Goal: Information Seeking & Learning: Learn about a topic

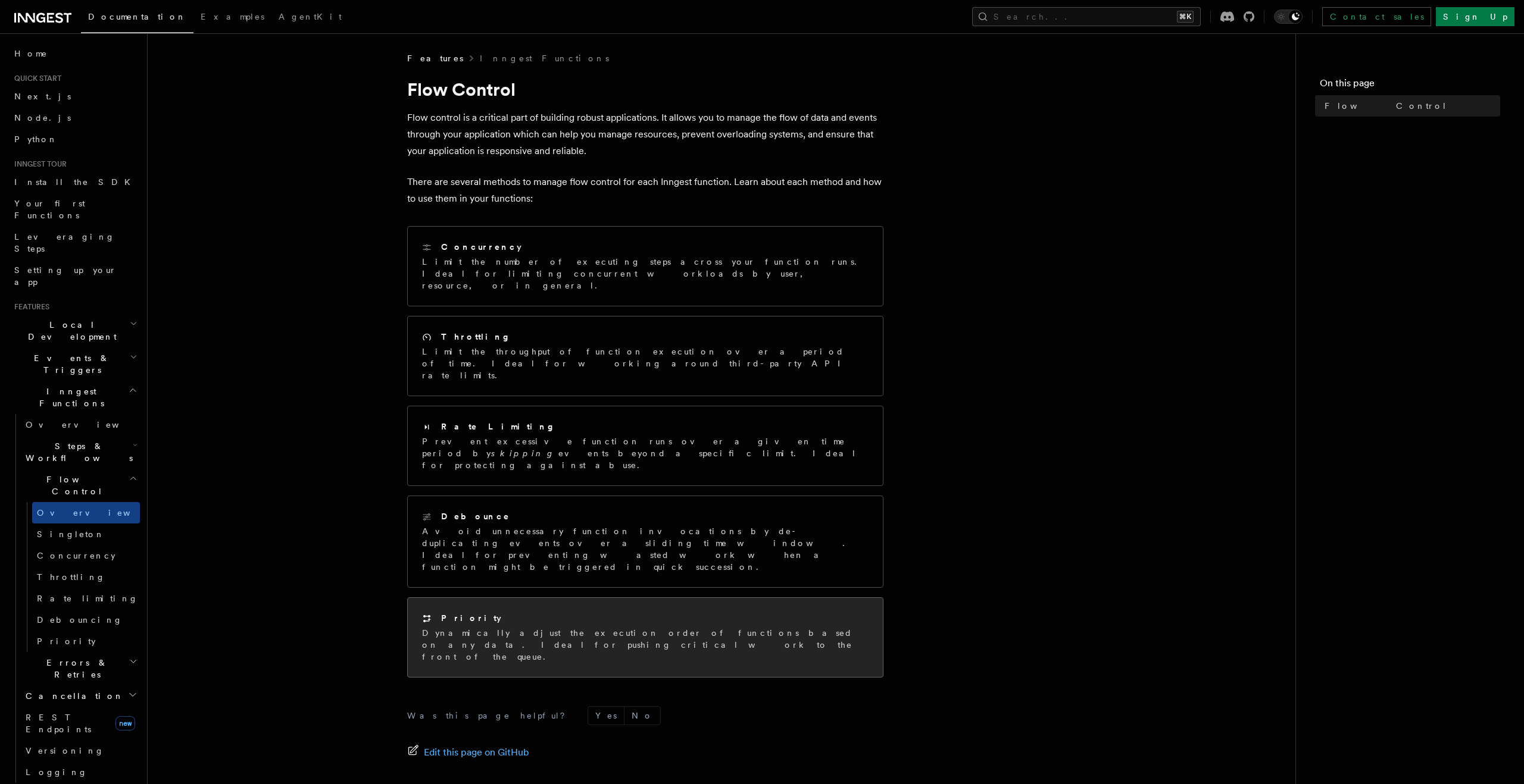
scroll to position [37, 0]
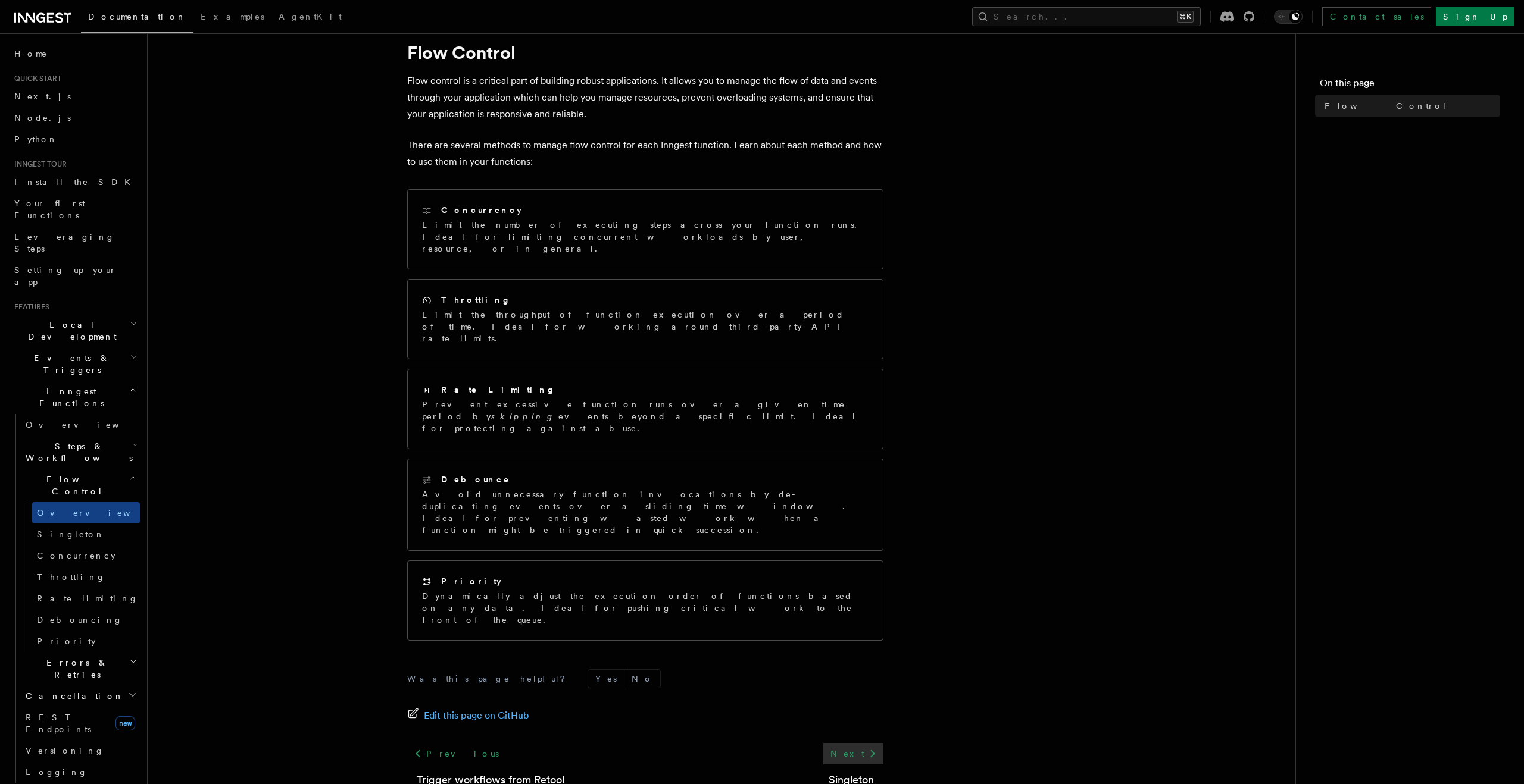
click at [861, 743] on link "Next" at bounding box center [853, 754] width 60 height 21
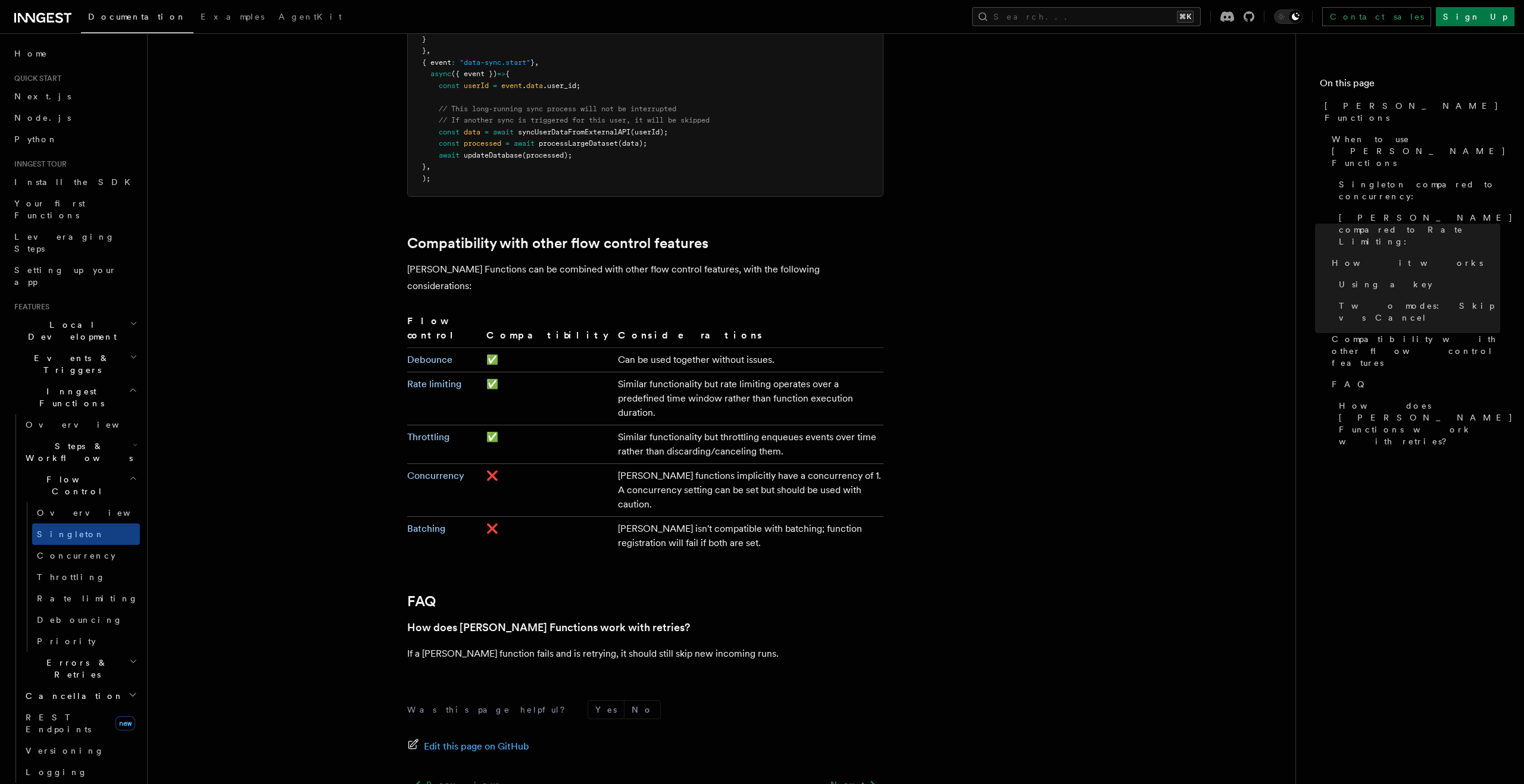
scroll to position [1791, 0]
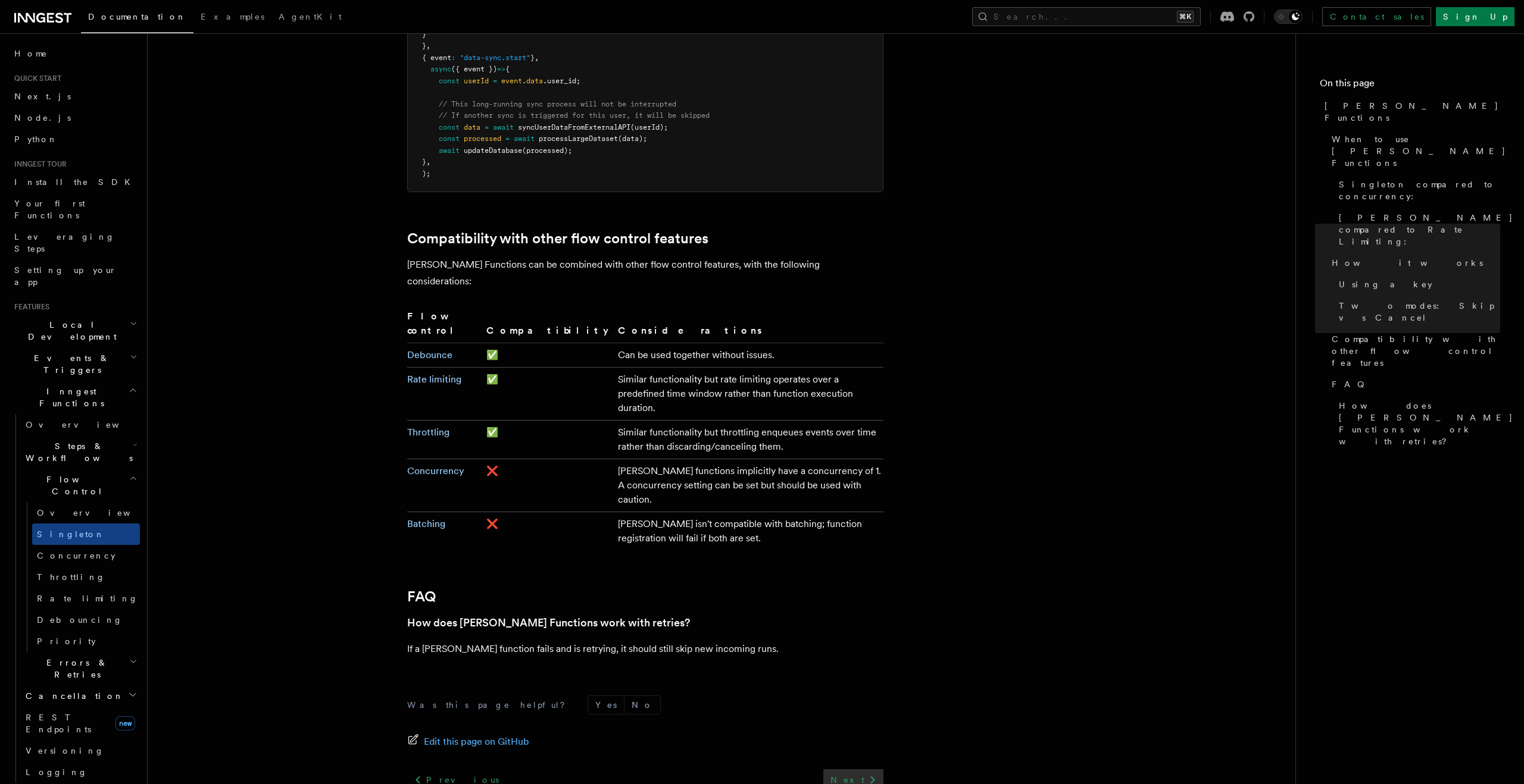
click at [856, 770] on link "Next" at bounding box center [853, 780] width 60 height 21
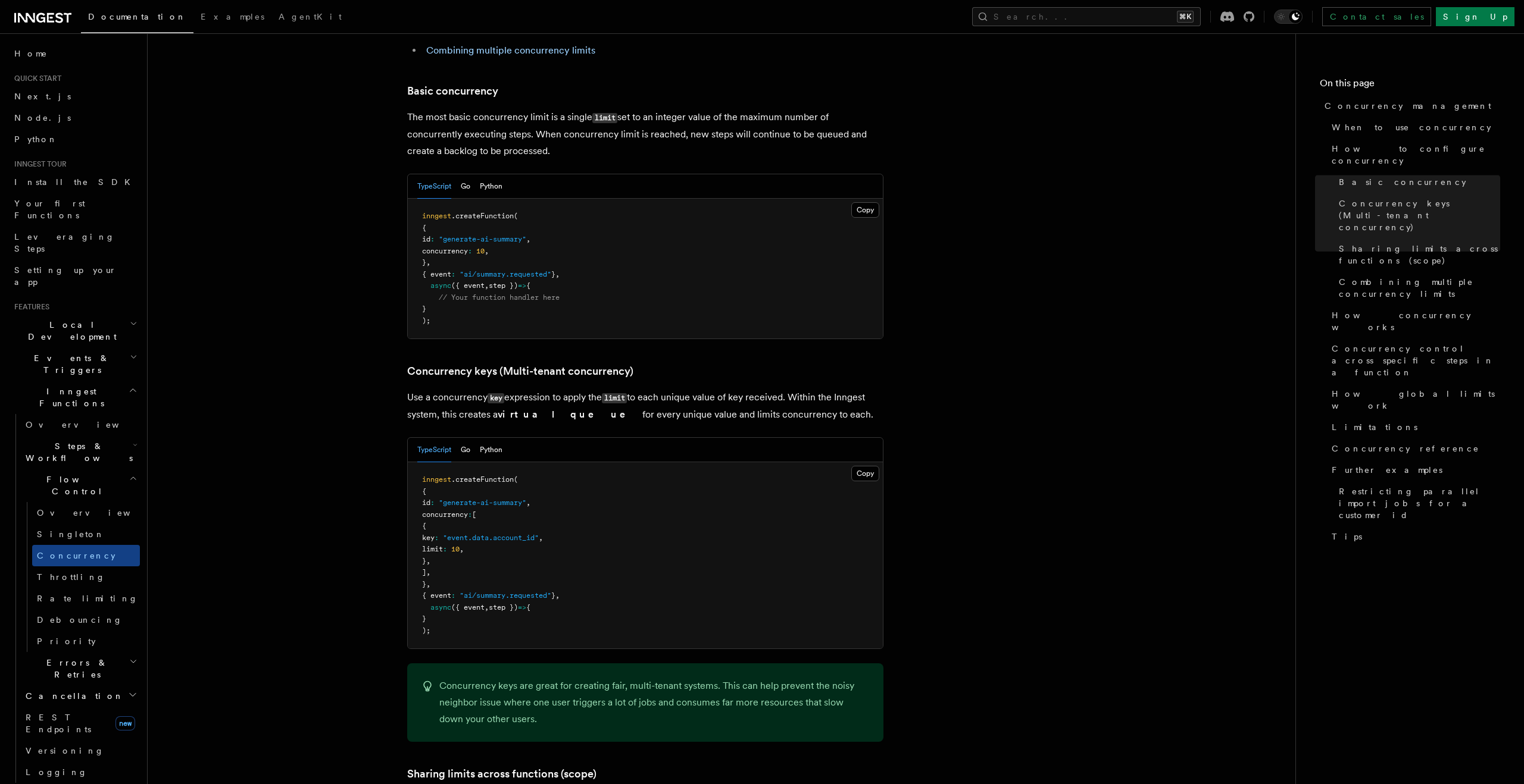
scroll to position [742, 0]
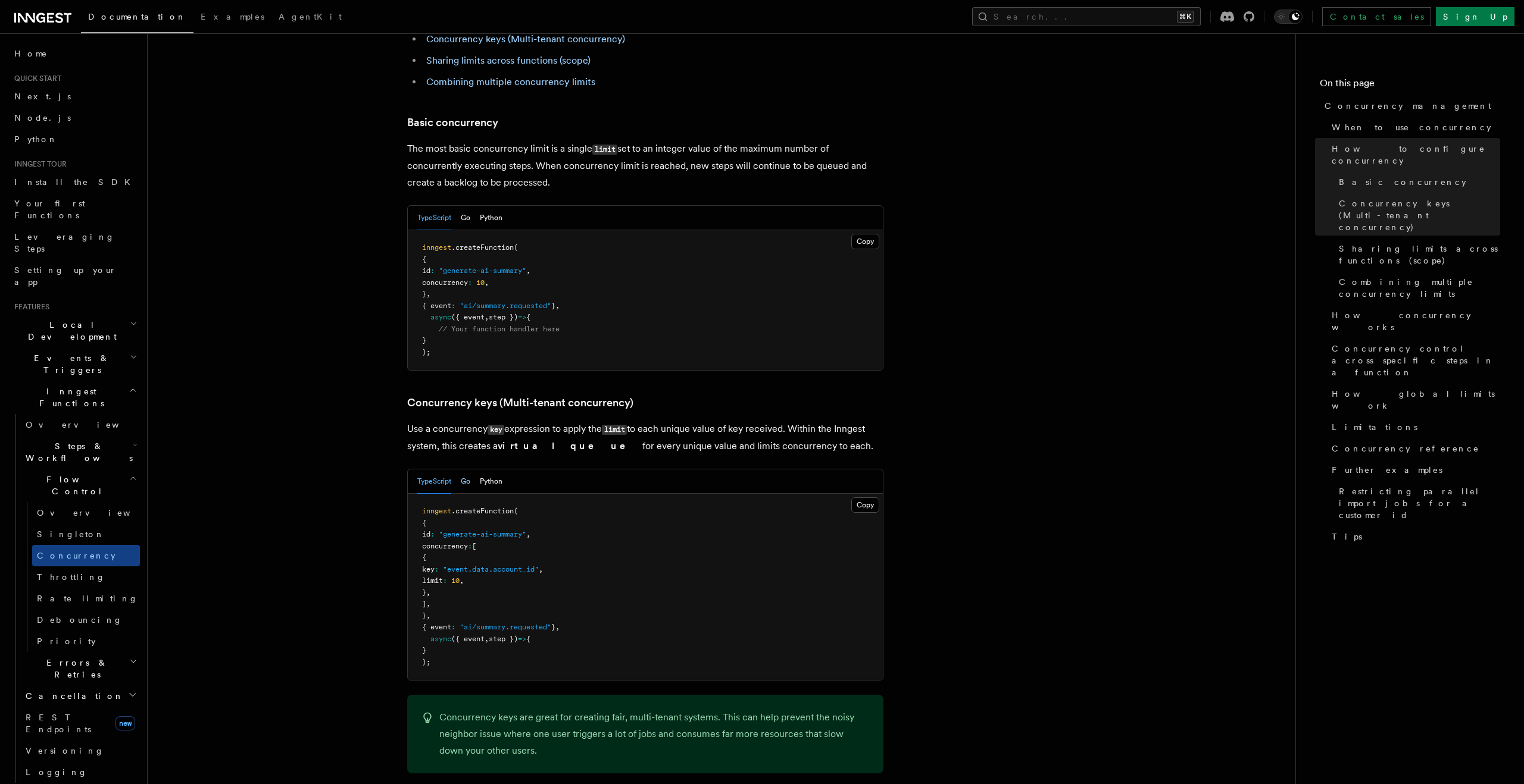
click at [470, 469] on button "Go" at bounding box center [465, 482] width 10 height 25
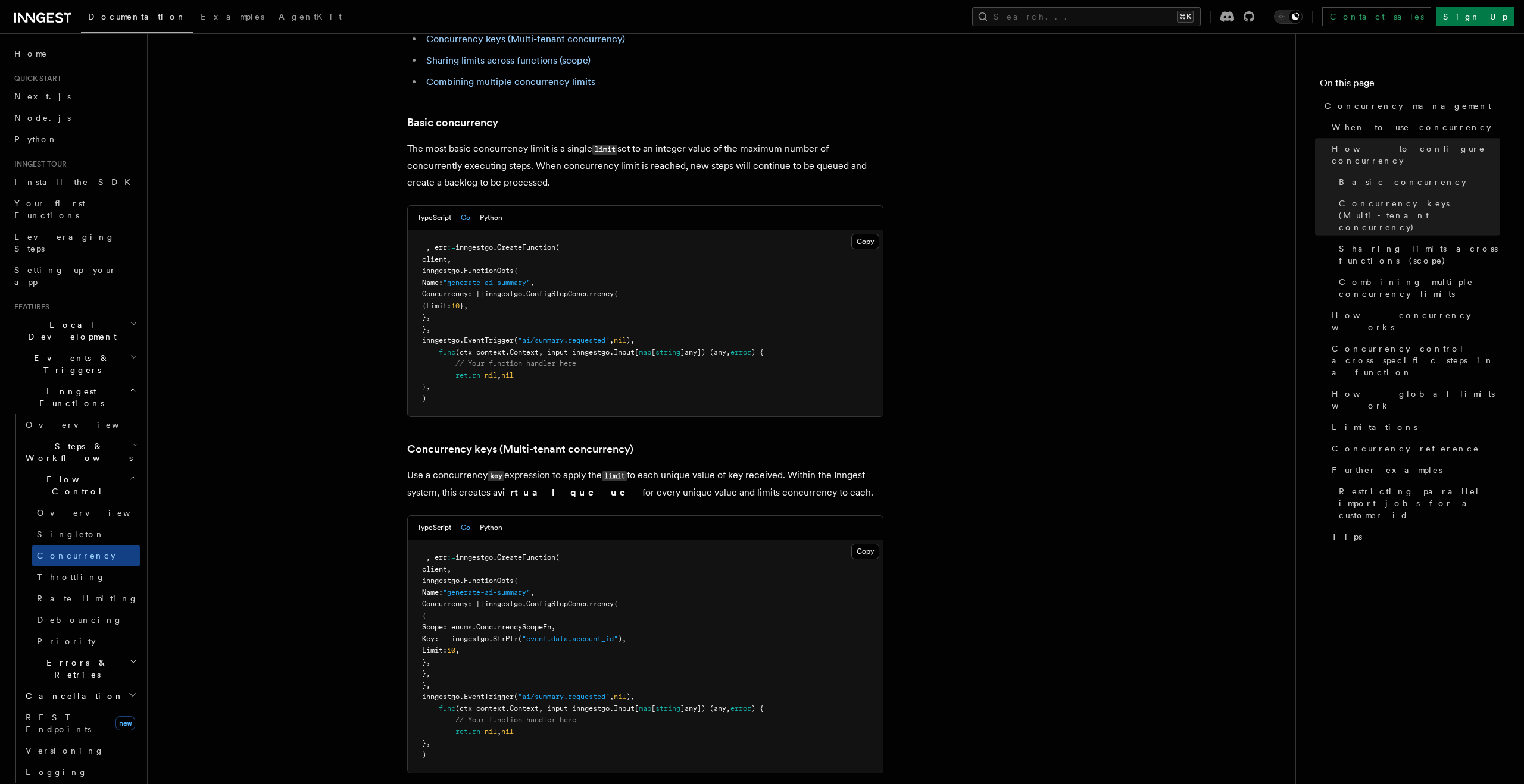
scroll to position [789, 0]
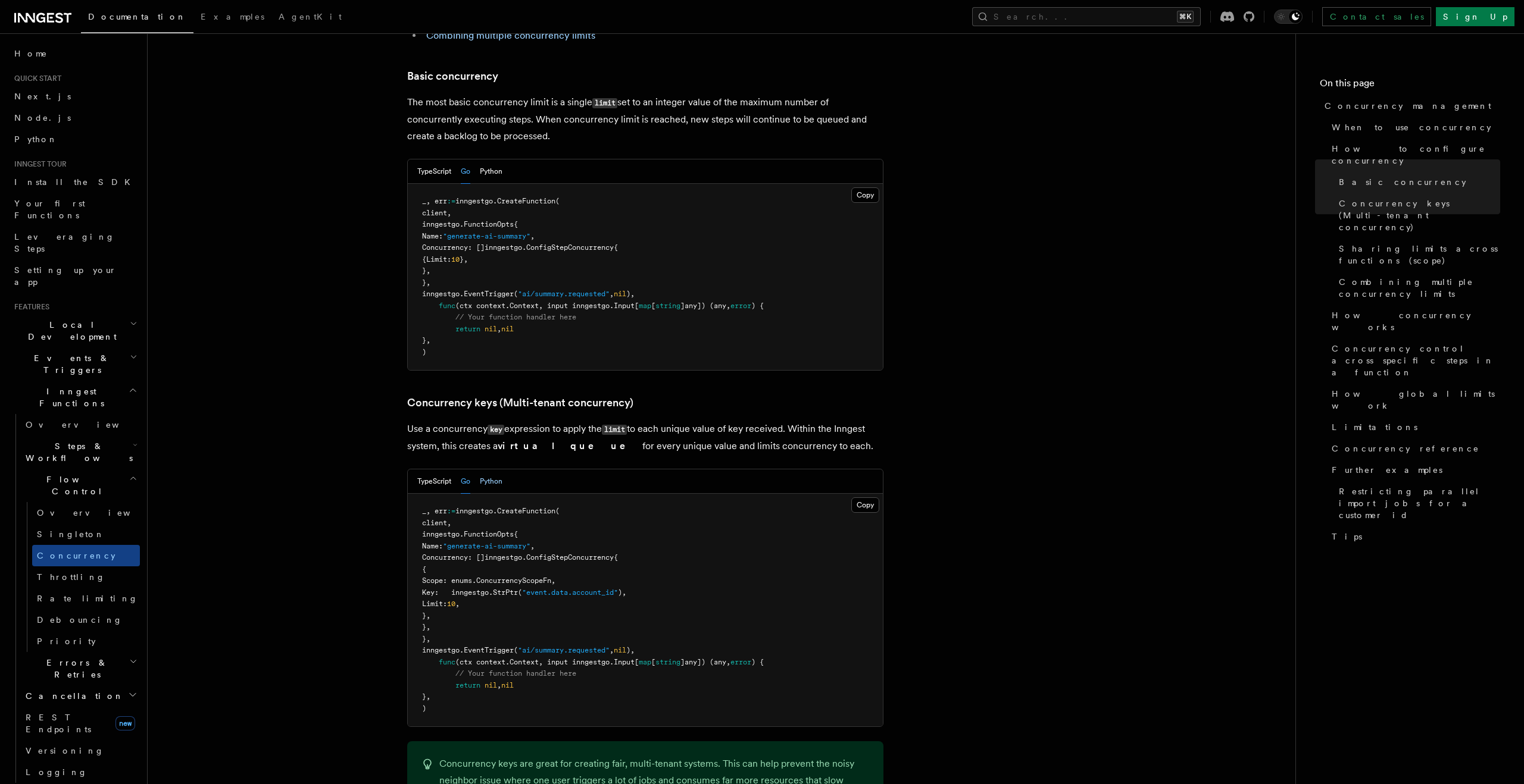
click at [489, 469] on button "Python" at bounding box center [491, 482] width 23 height 25
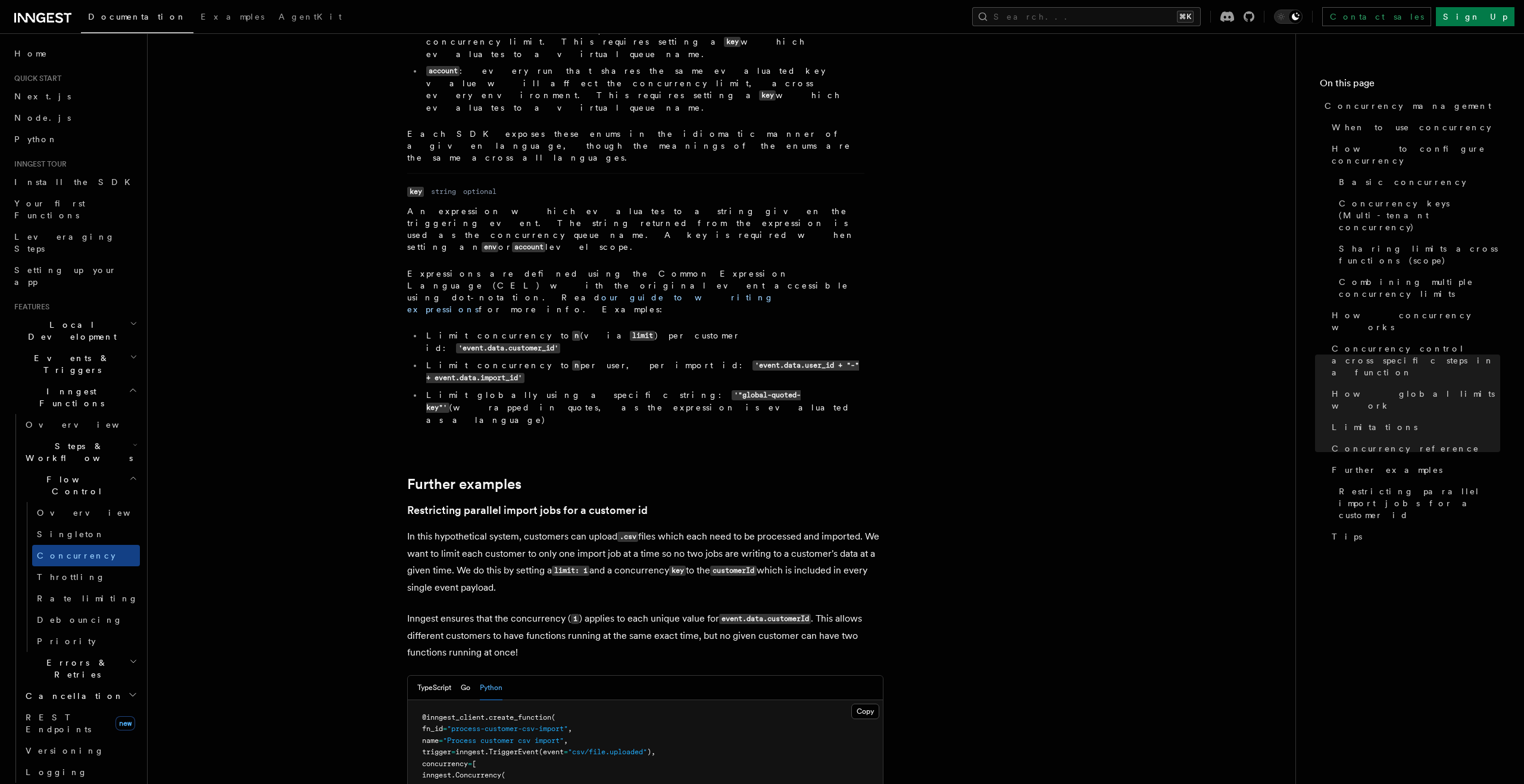
scroll to position [4520, 0]
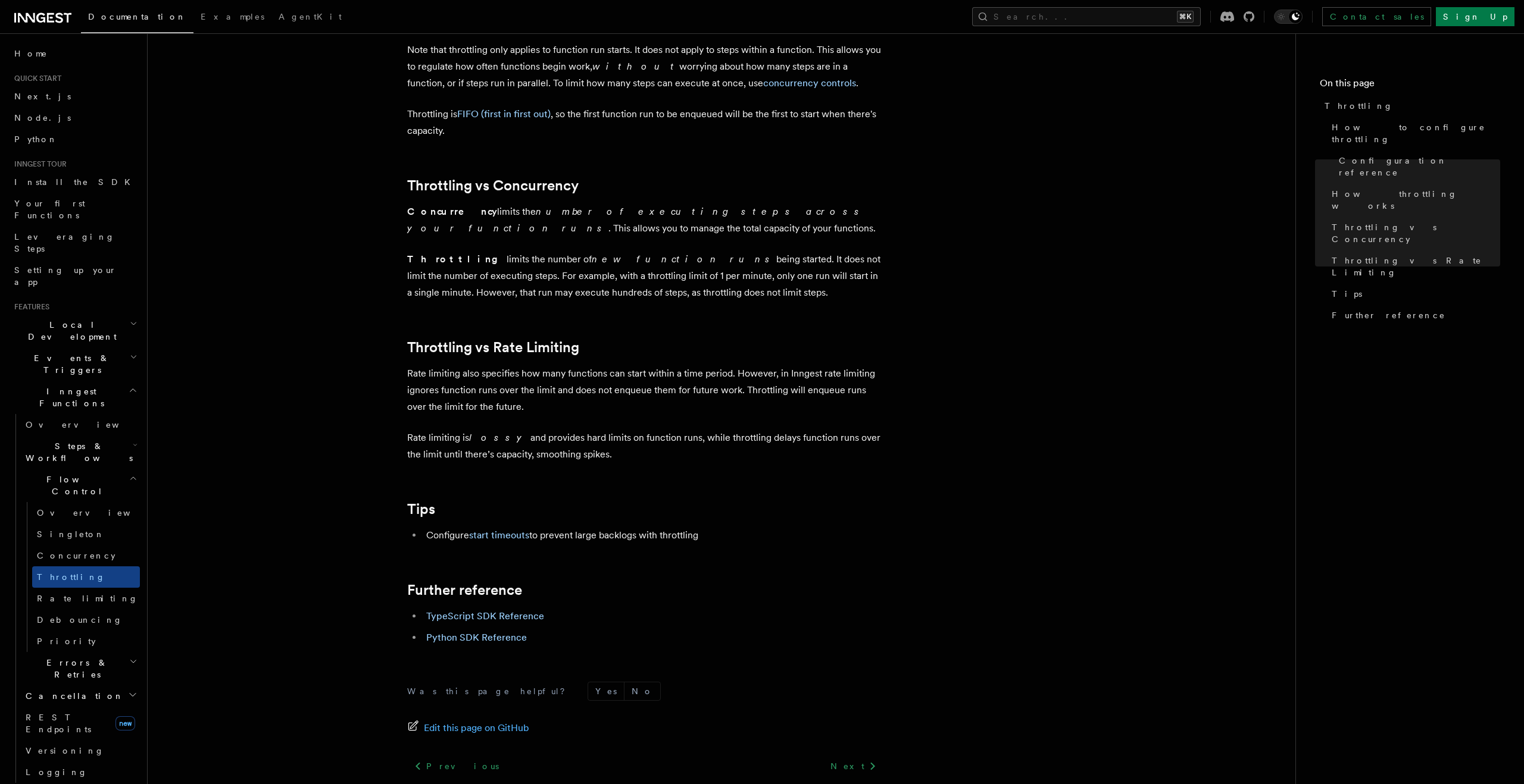
scroll to position [1087, 0]
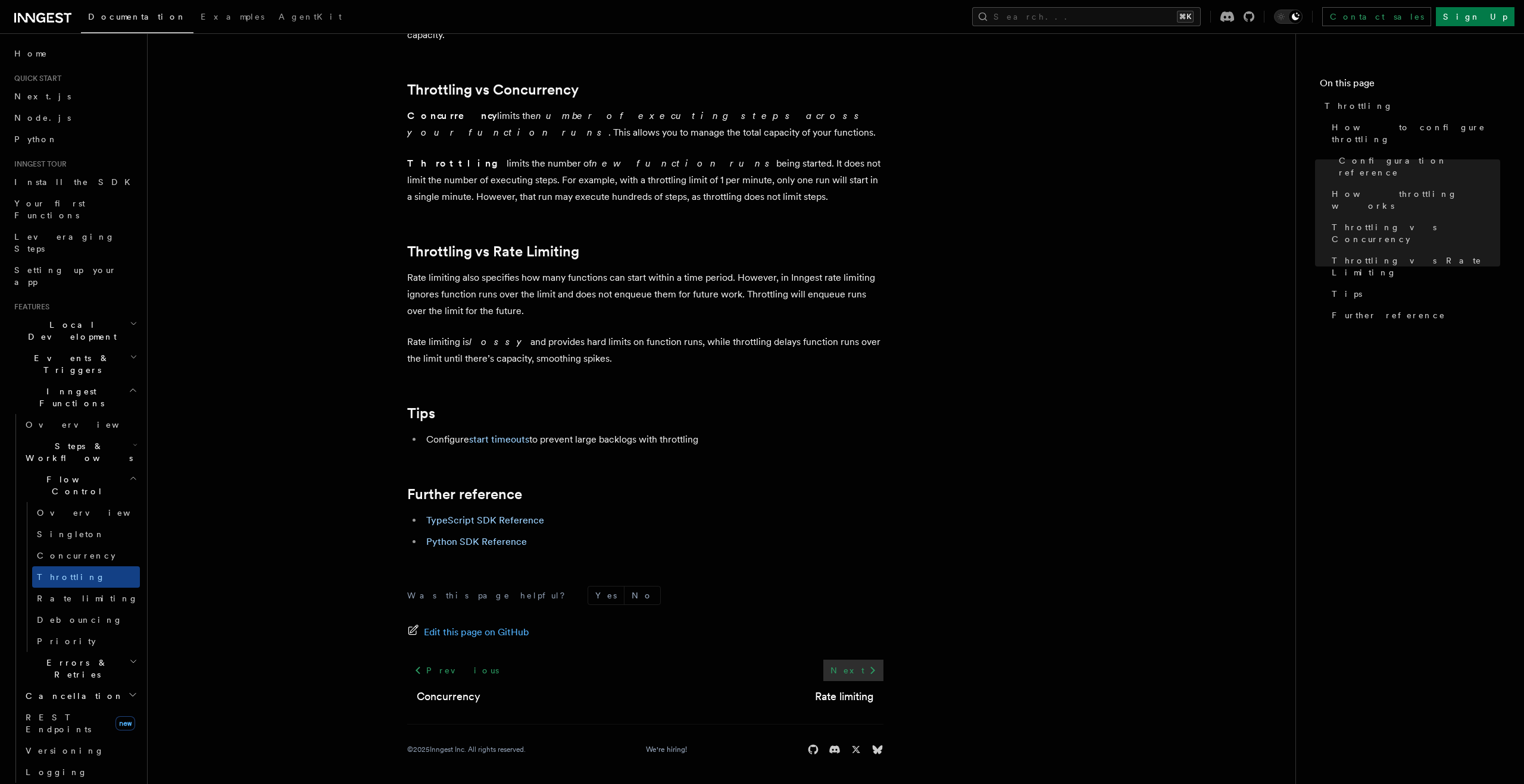
click at [854, 671] on link "Next" at bounding box center [853, 671] width 60 height 21
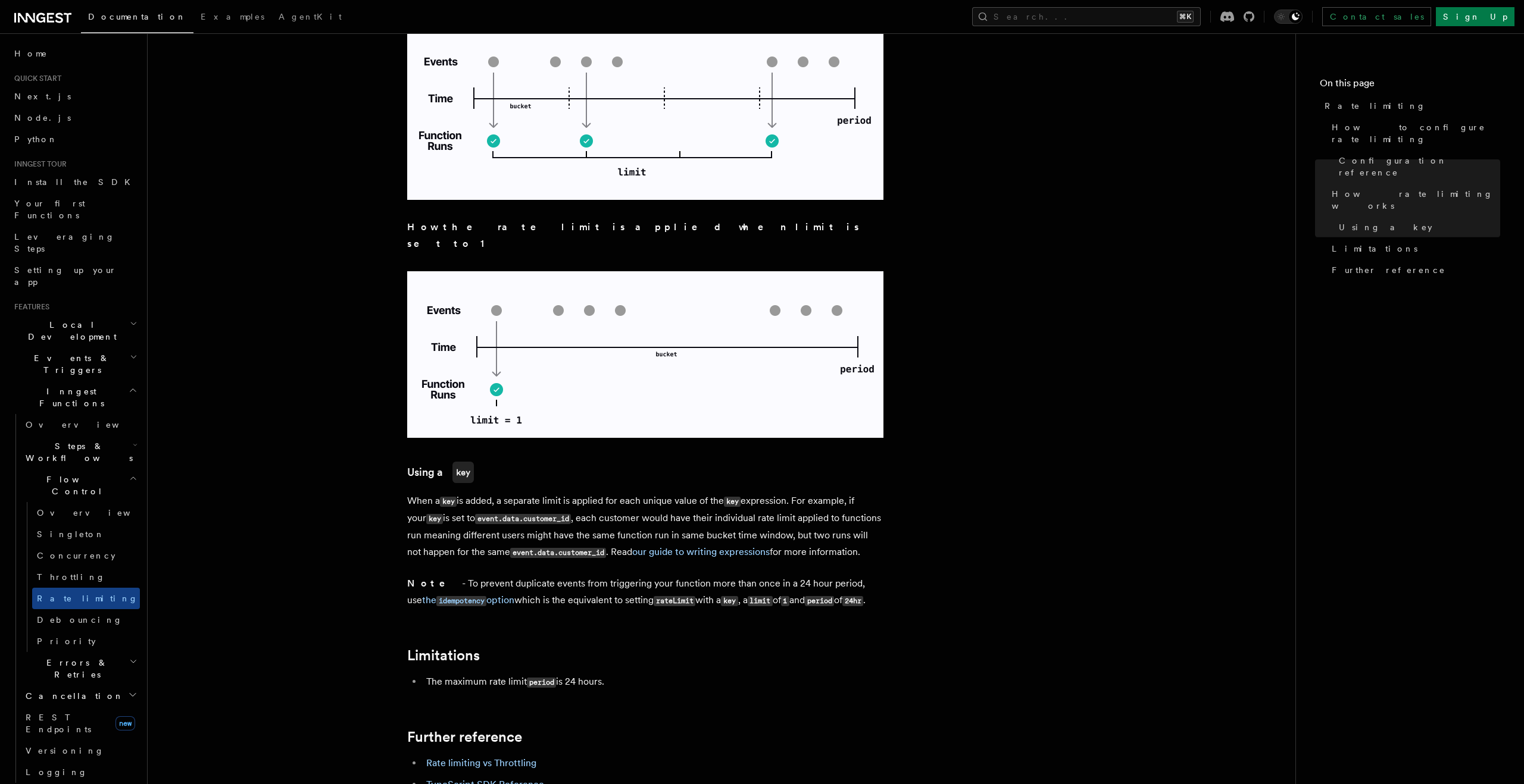
scroll to position [1622, 0]
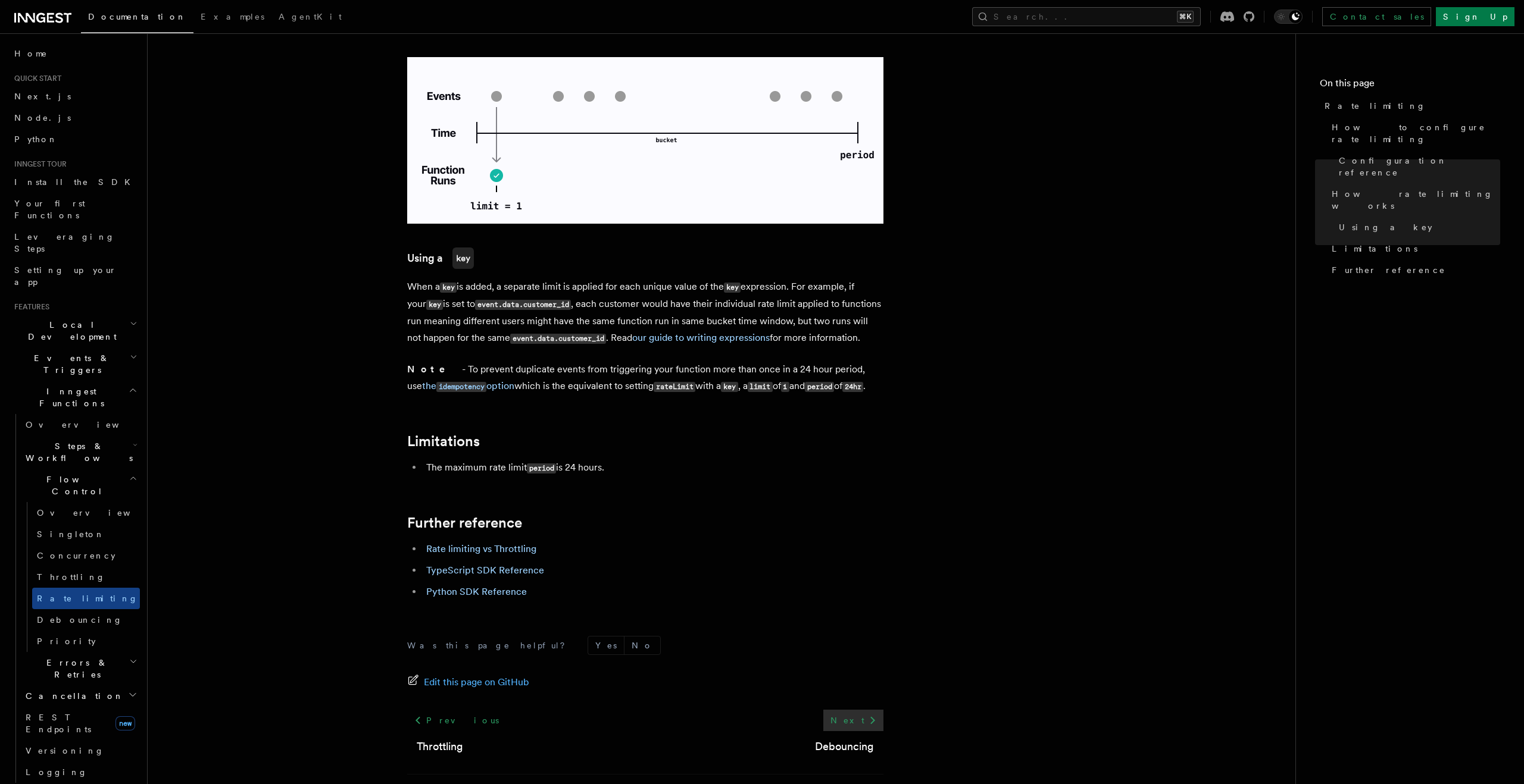
click at [863, 710] on link "Next" at bounding box center [853, 720] width 60 height 21
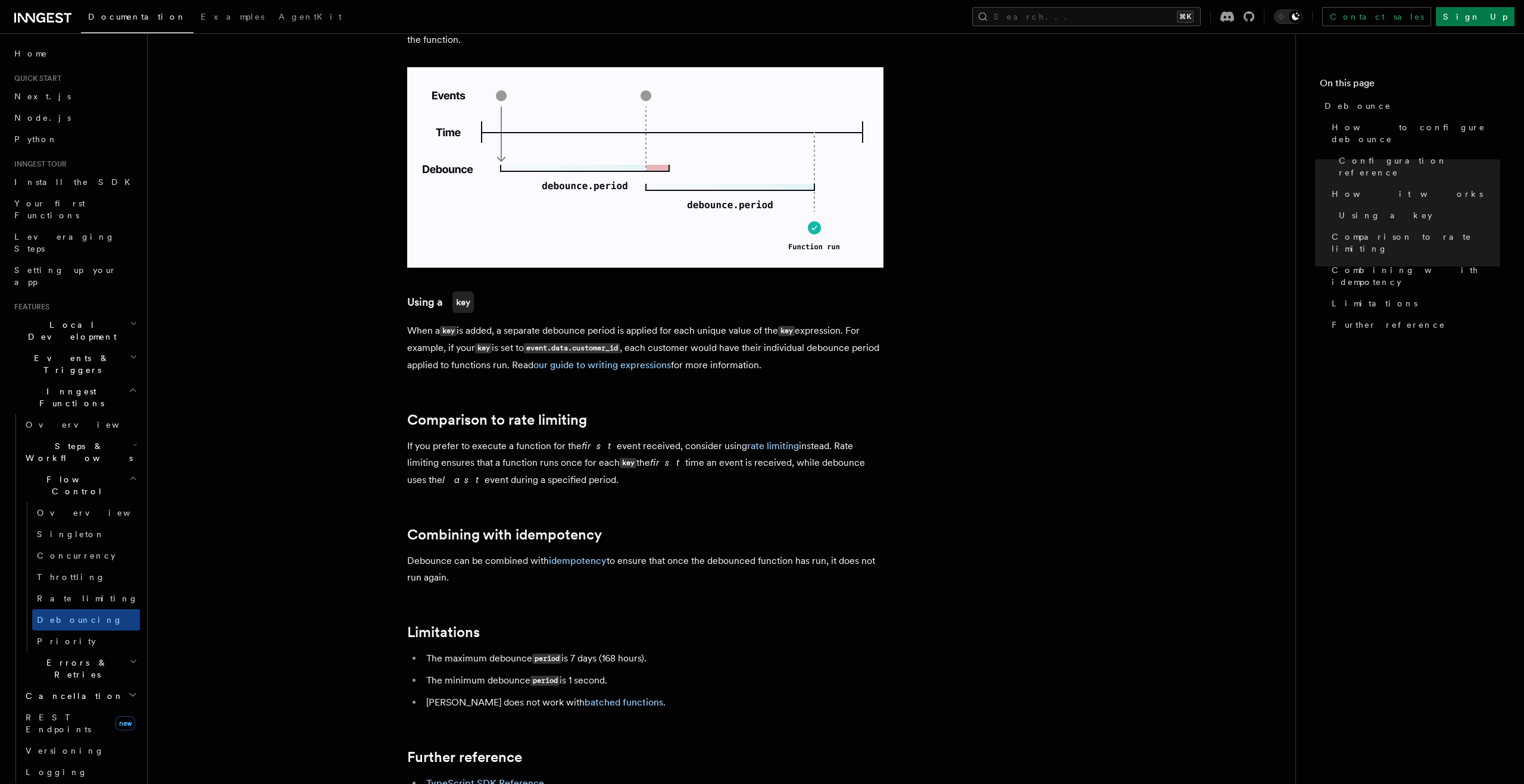
scroll to position [1089, 0]
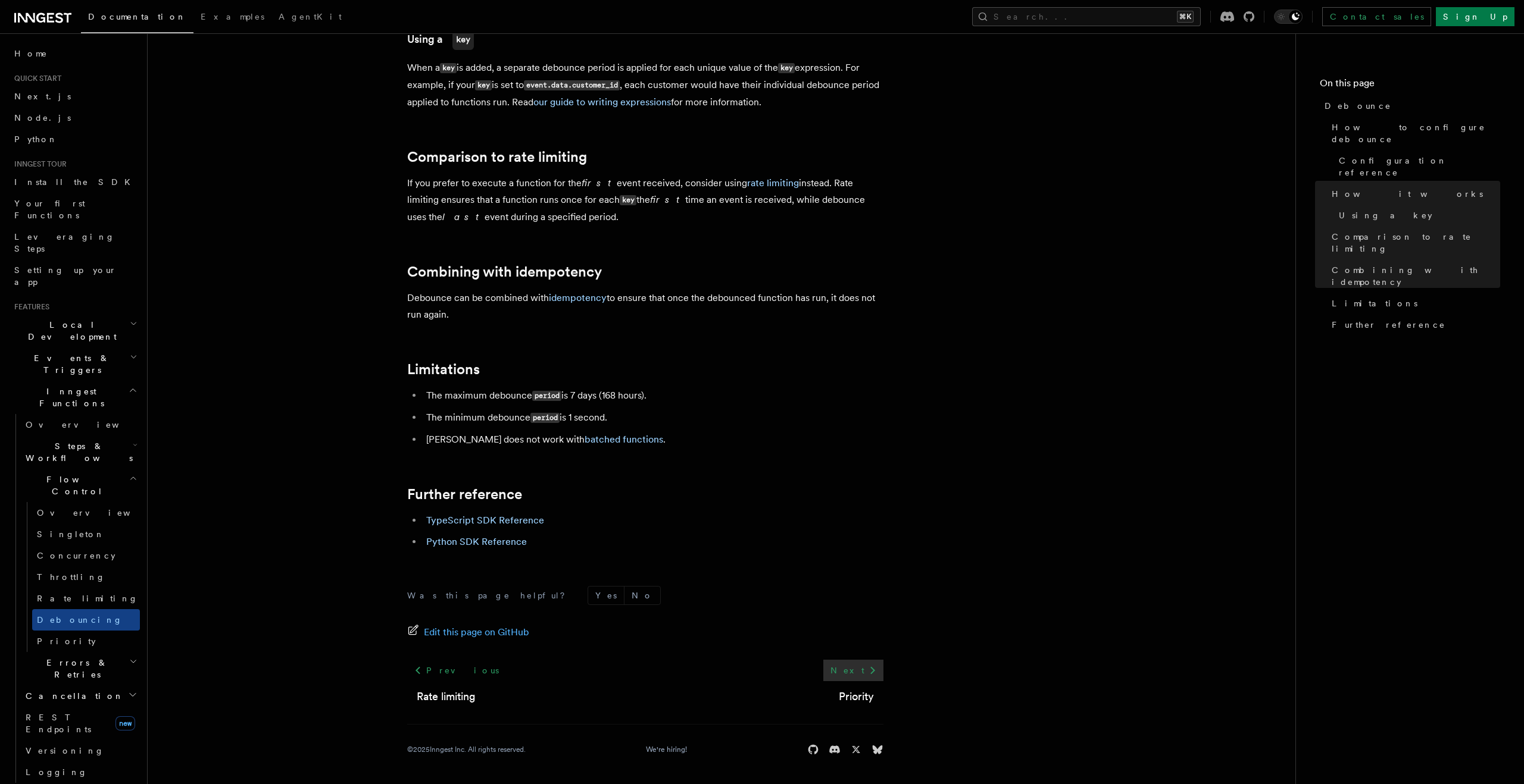
click at [849, 671] on link "Next" at bounding box center [853, 671] width 60 height 21
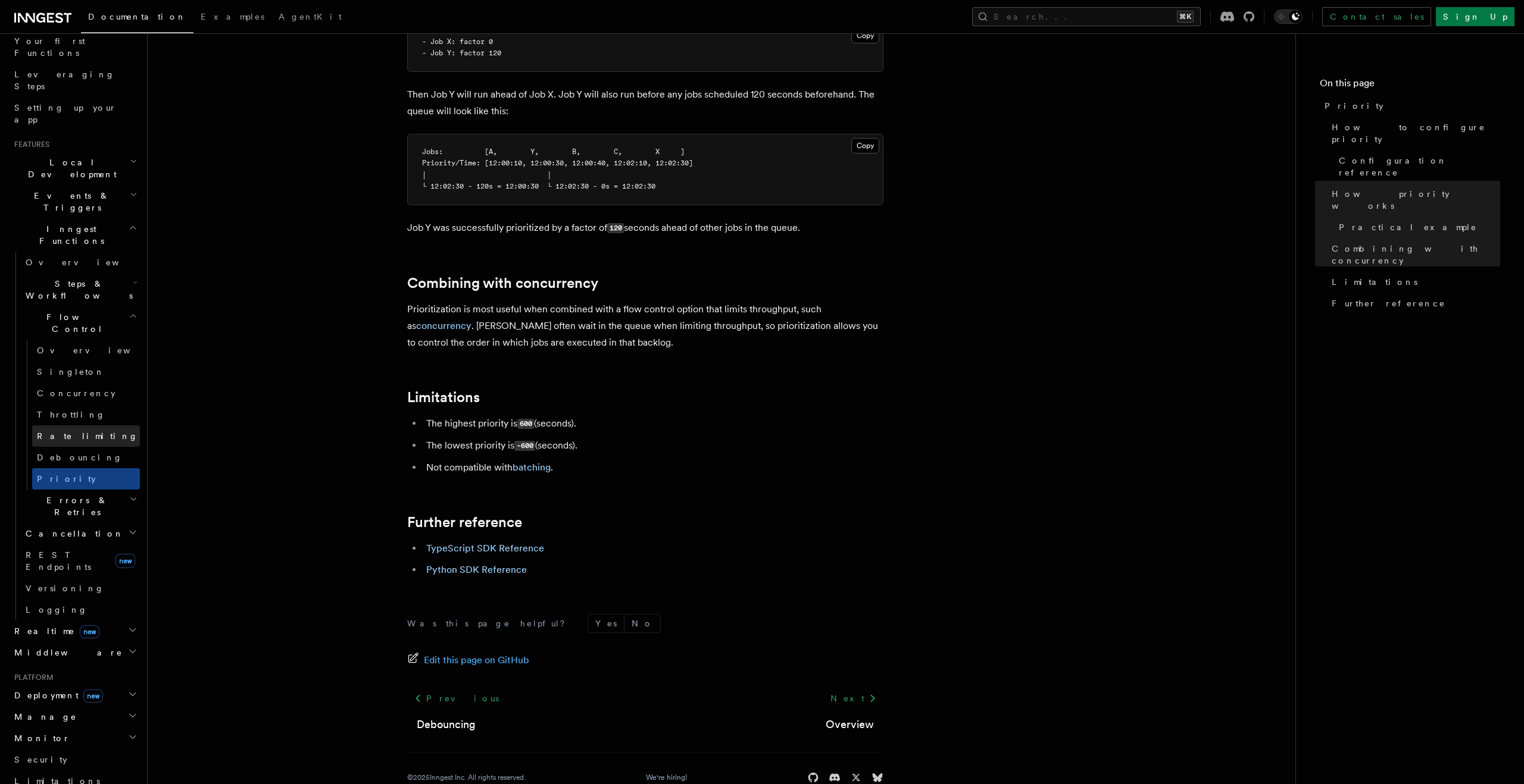
scroll to position [208, 0]
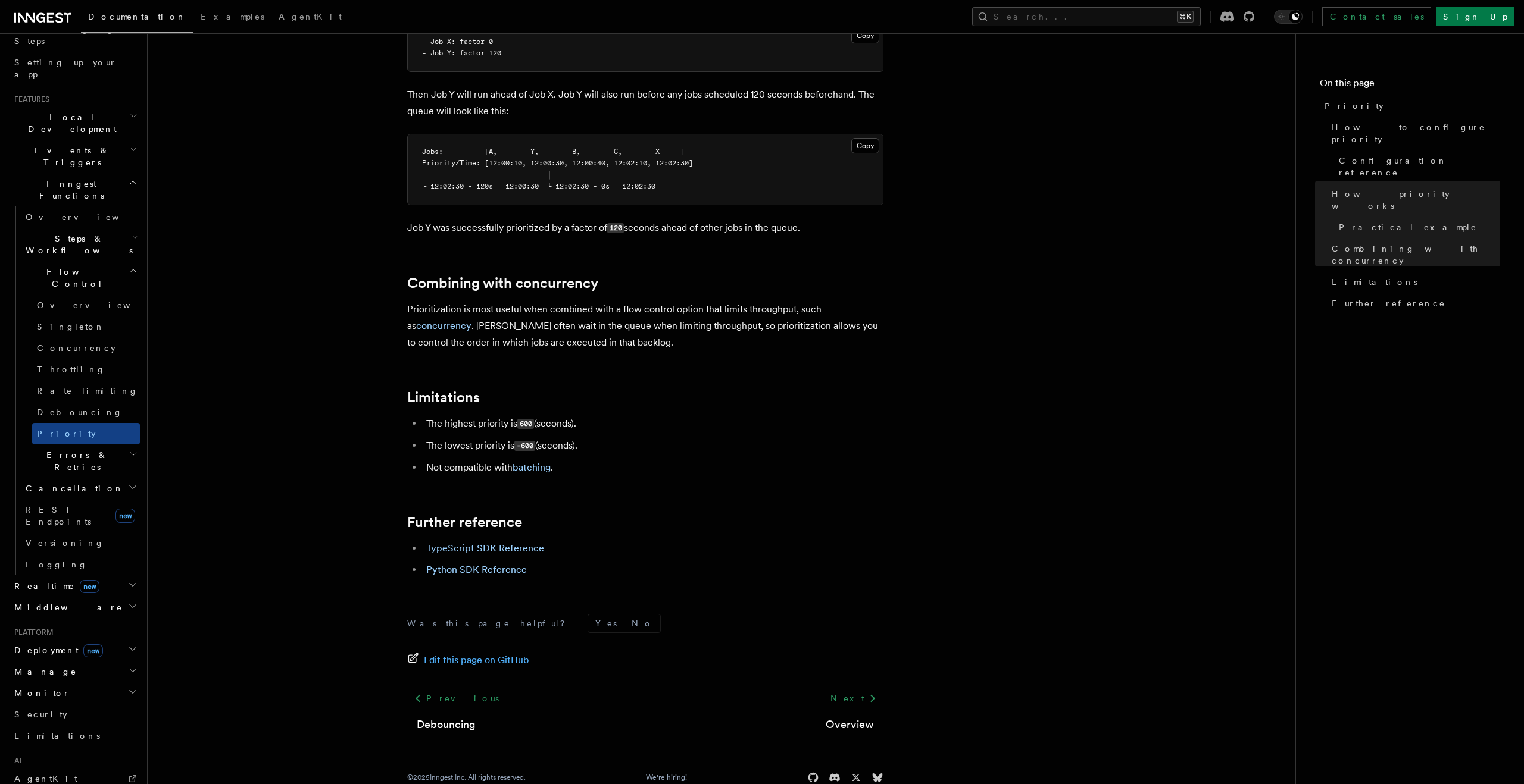
click at [48, 580] on span "Realtime new" at bounding box center [54, 586] width 90 height 12
click at [60, 603] on span "Overview" at bounding box center [86, 608] width 123 height 10
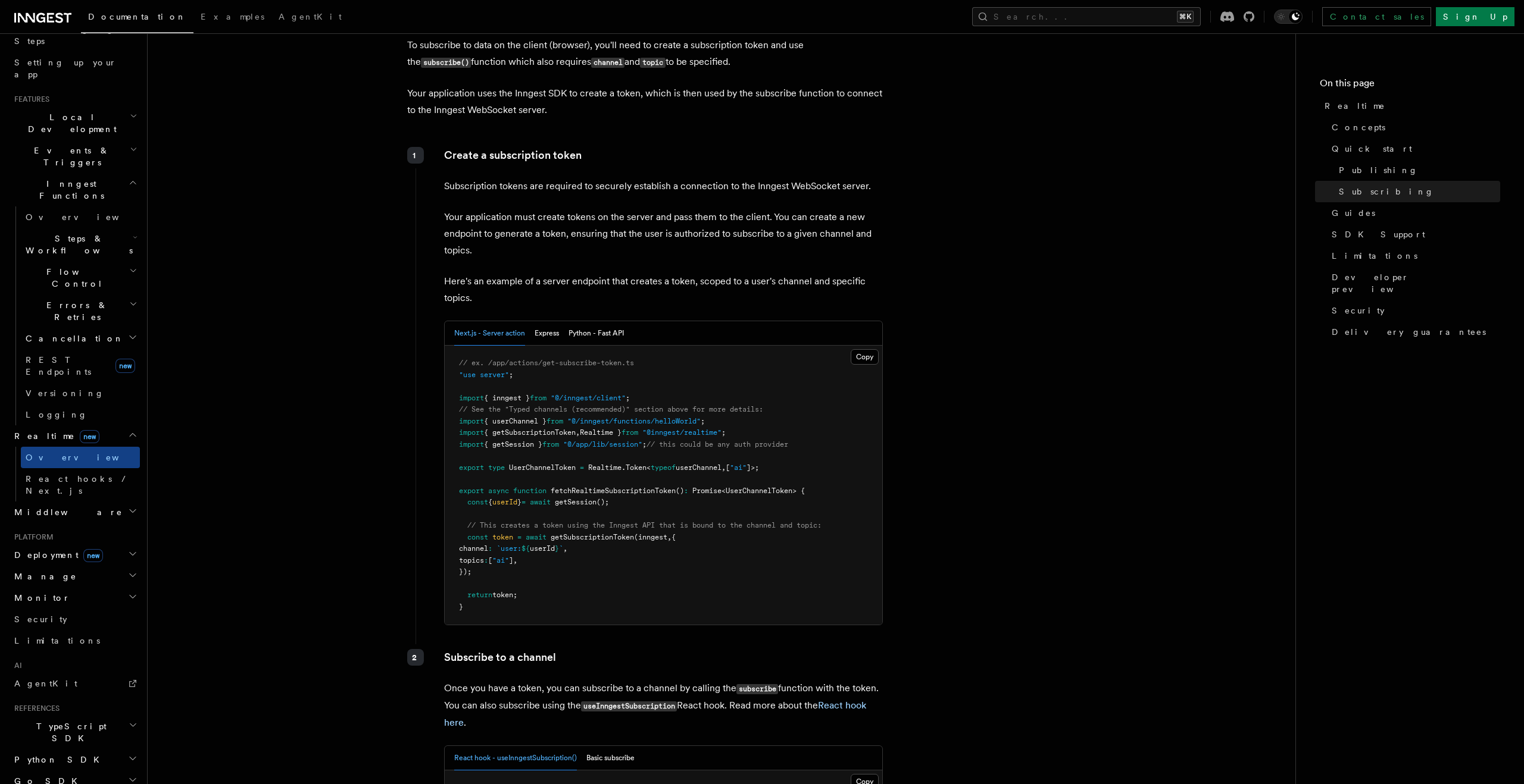
scroll to position [235, 0]
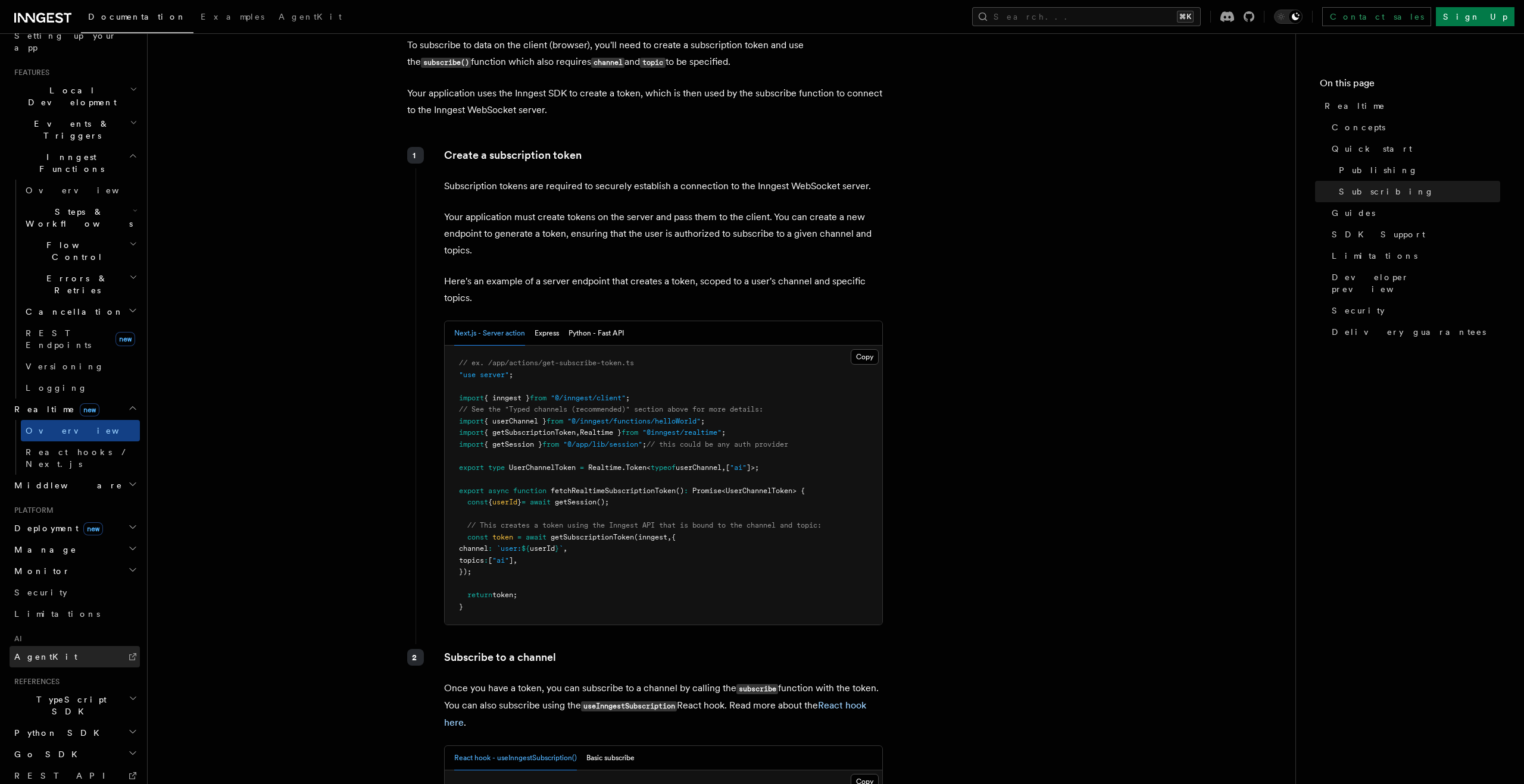
click at [40, 652] on span "AgentKit" at bounding box center [45, 657] width 63 height 10
